Goal: Task Accomplishment & Management: Manage account settings

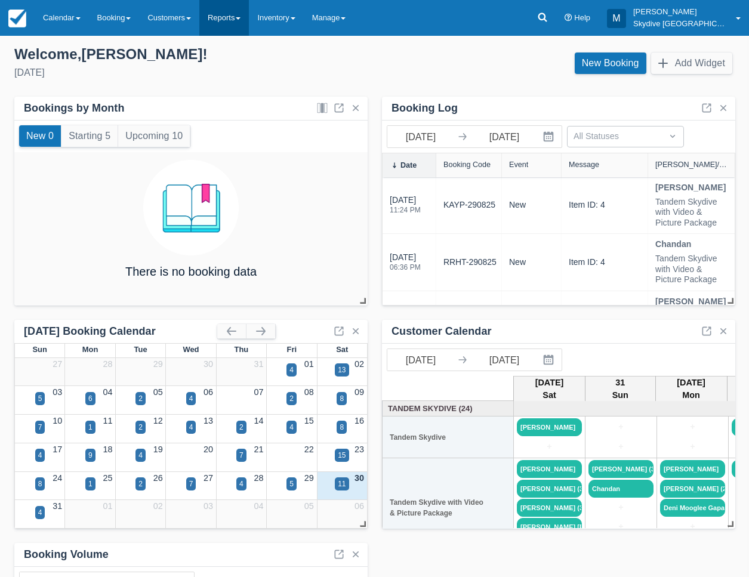
click at [235, 20] on link "Reports" at bounding box center [224, 18] width 50 height 36
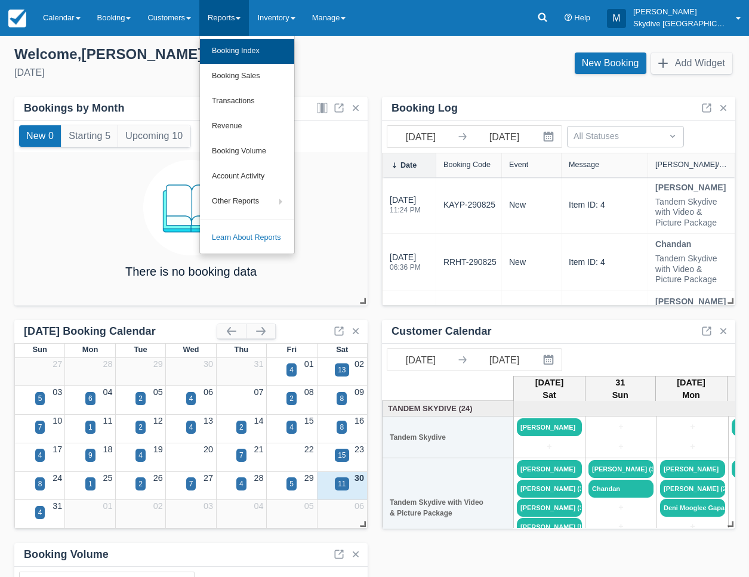
click at [234, 44] on link "Booking Index" at bounding box center [247, 51] width 94 height 25
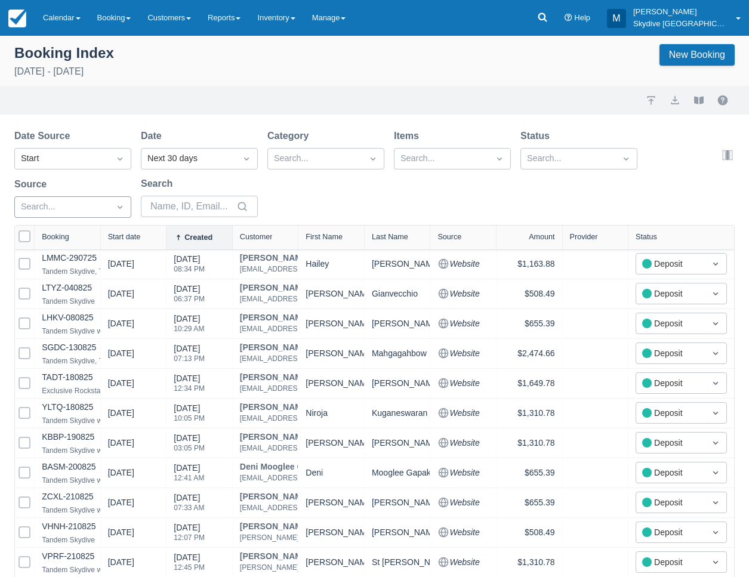
scroll to position [0, 1]
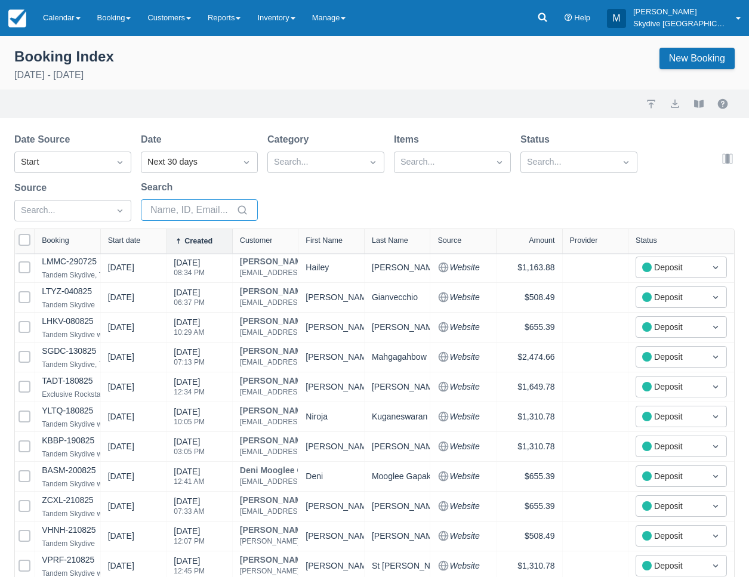
click at [173, 211] on input "Search" at bounding box center [192, 209] width 84 height 21
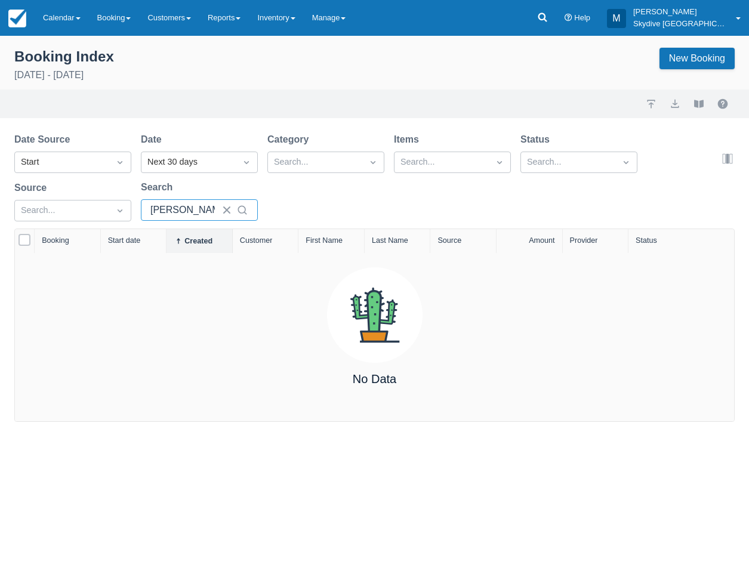
type input "J"
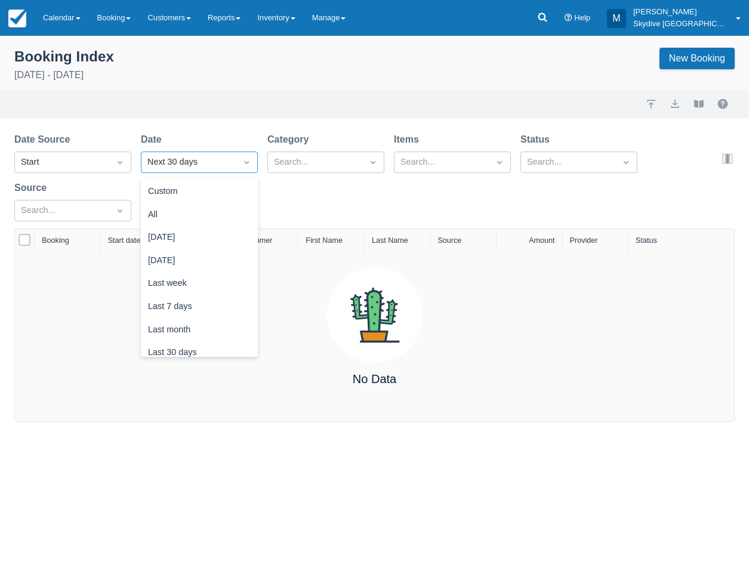
click at [247, 164] on icon "Dropdown icon" at bounding box center [247, 162] width 12 height 12
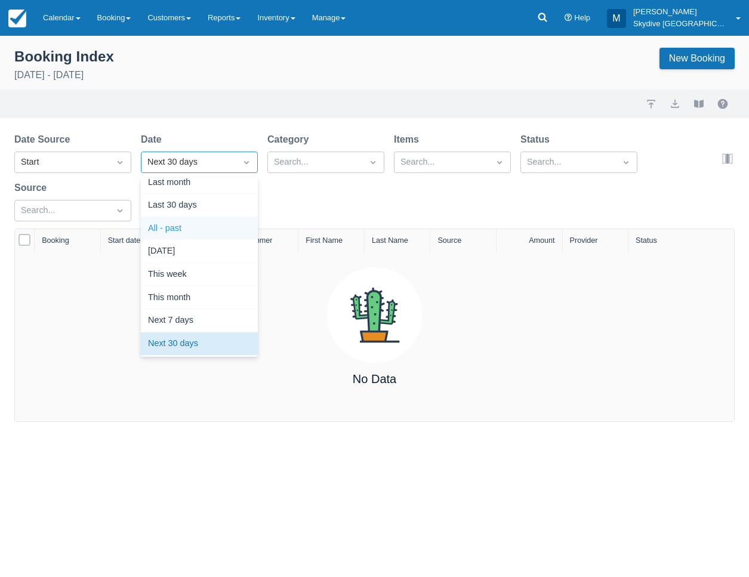
click at [208, 228] on div "All - past" at bounding box center [199, 228] width 117 height 23
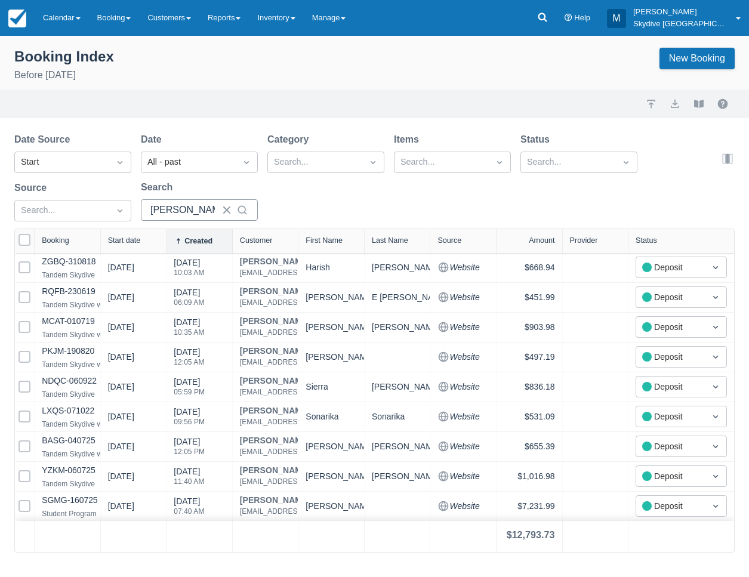
click at [242, 208] on icon at bounding box center [242, 210] width 12 height 12
click at [241, 210] on icon at bounding box center [242, 210] width 12 height 12
click at [198, 211] on input "Wilson" at bounding box center [182, 209] width 64 height 21
drag, startPoint x: 187, startPoint y: 212, endPoint x: 125, endPoint y: 216, distance: 62.8
click at [125, 216] on div "Date Source Start Date All - past Category Search... Items Search... Status Sea…" at bounding box center [367, 181] width 706 height 96
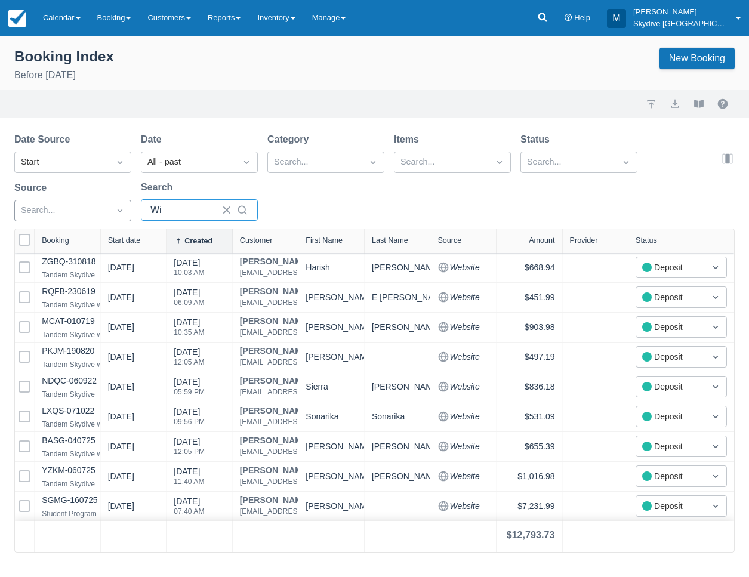
type input "W"
select select "25"
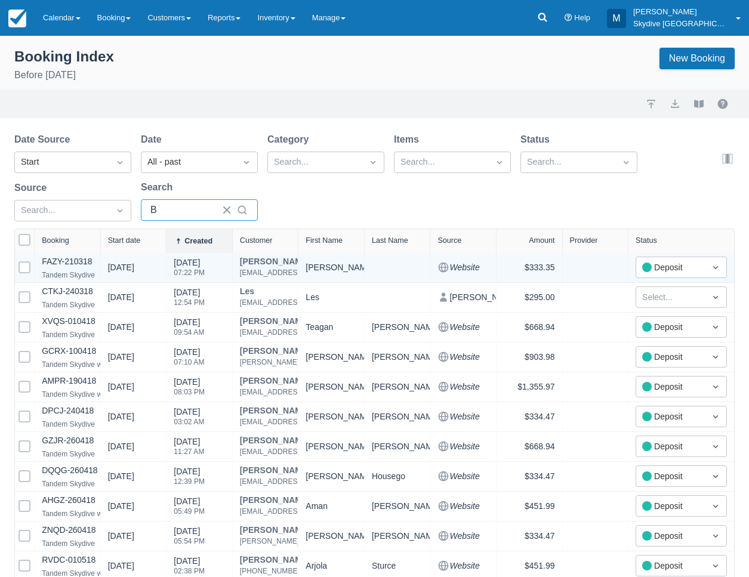
type input "BA"
select select "25"
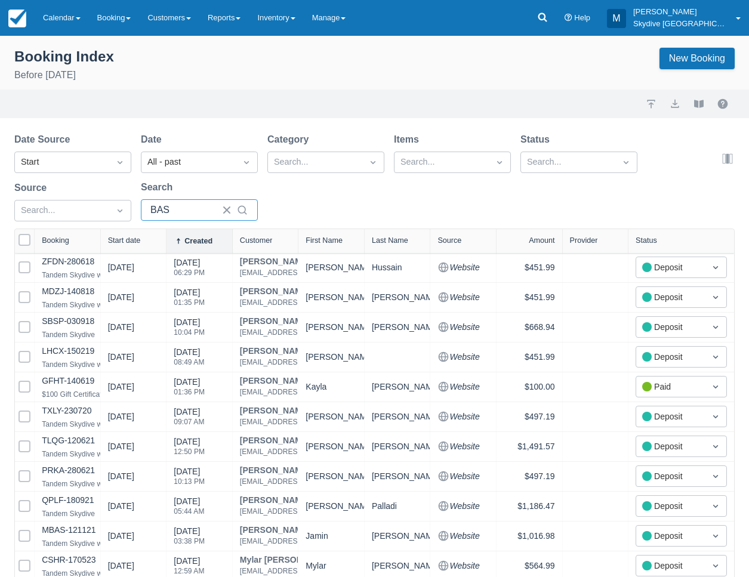
type input "BASG"
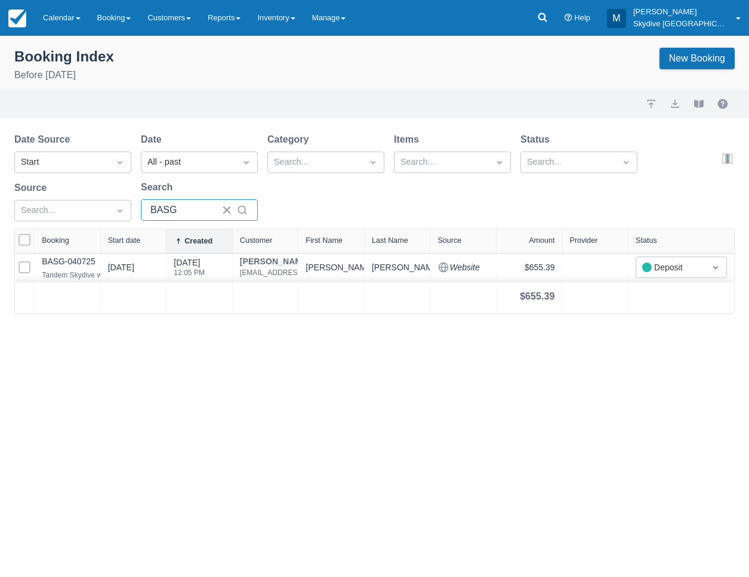
drag, startPoint x: 179, startPoint y: 211, endPoint x: 136, endPoint y: 213, distance: 43.6
click at [136, 213] on div "Date Source Start Date All - past Category Search... Items Search... Status Sea…" at bounding box center [367, 181] width 706 height 96
select select "25"
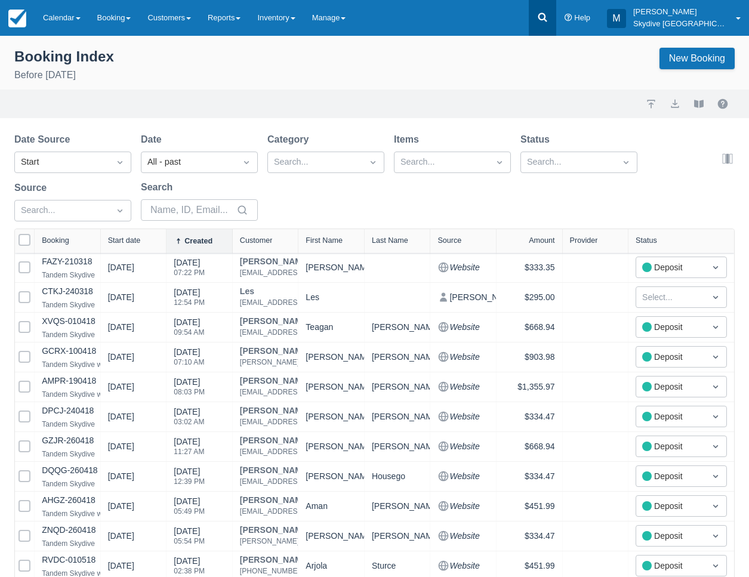
click at [547, 20] on icon at bounding box center [542, 17] width 9 height 9
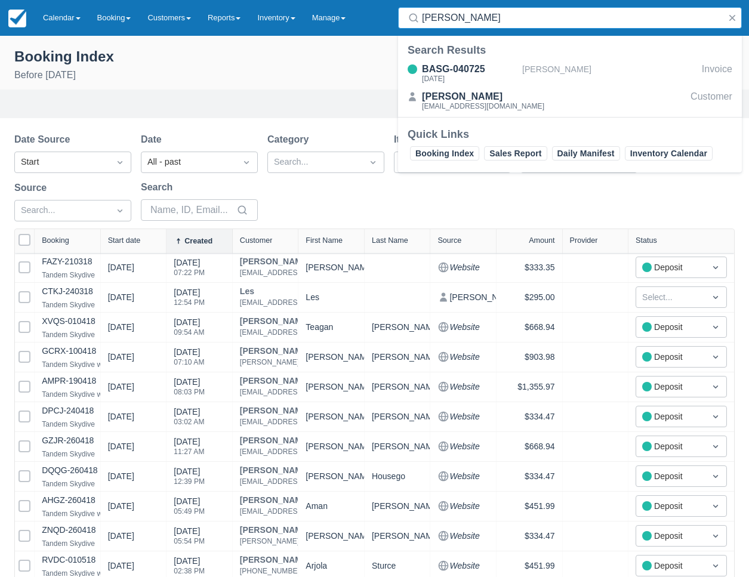
type input "James Wilson"
click at [439, 99] on div "James Wilson" at bounding box center [483, 97] width 122 height 14
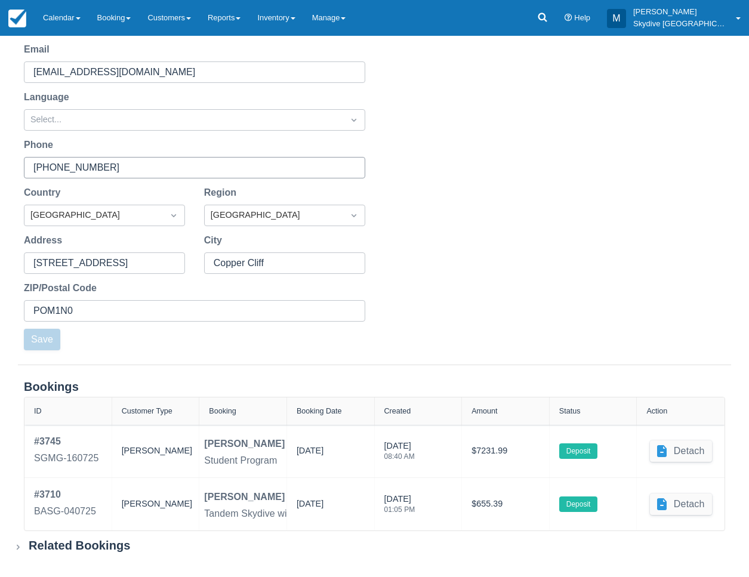
scroll to position [162, 0]
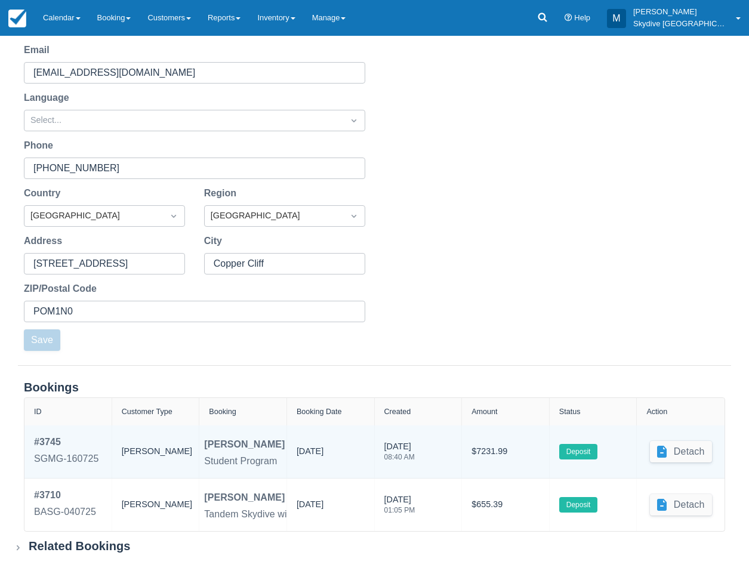
click at [284, 464] on div "James Student Program" at bounding box center [243, 452] width 88 height 53
click at [54, 443] on div "# 3745" at bounding box center [66, 442] width 65 height 14
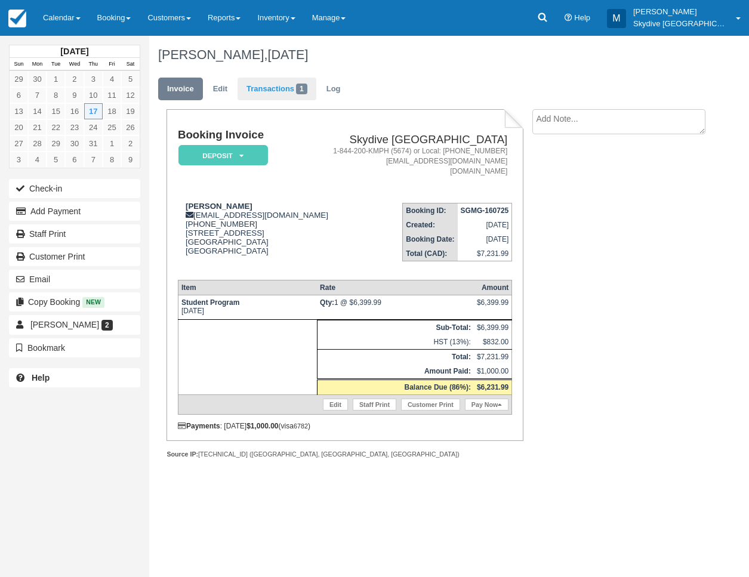
click at [270, 87] on link "Transactions 1" at bounding box center [277, 89] width 79 height 23
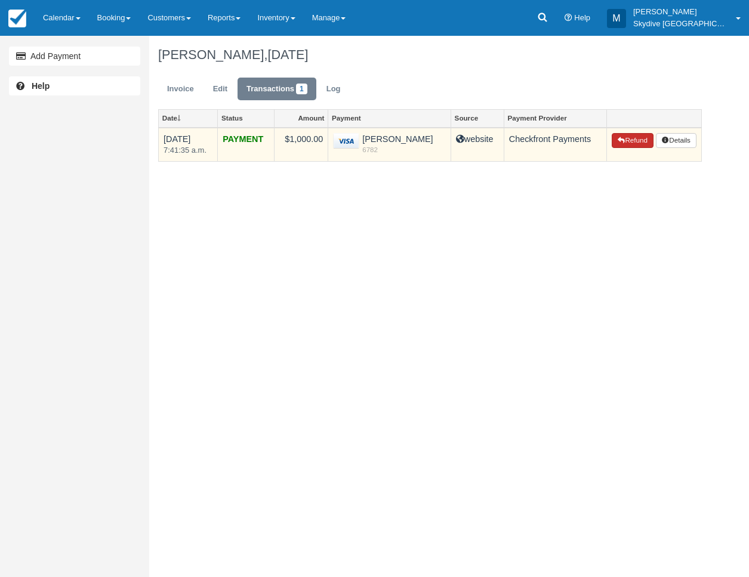
click at [629, 139] on button "Refund" at bounding box center [633, 141] width 42 height 16
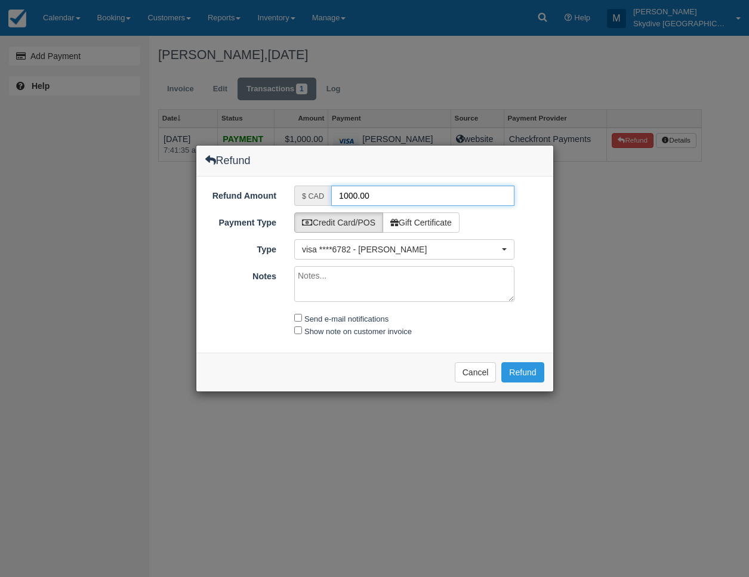
click at [356, 196] on input "1000.00" at bounding box center [422, 196] width 183 height 20
drag, startPoint x: 356, startPoint y: 196, endPoint x: 319, endPoint y: 196, distance: 37.0
click at [319, 196] on div "$ CAD 1000.00" at bounding box center [404, 196] width 220 height 20
type input "800.00"
click at [525, 371] on button "Refund" at bounding box center [523, 372] width 42 height 20
